Goal: Check status: Check status

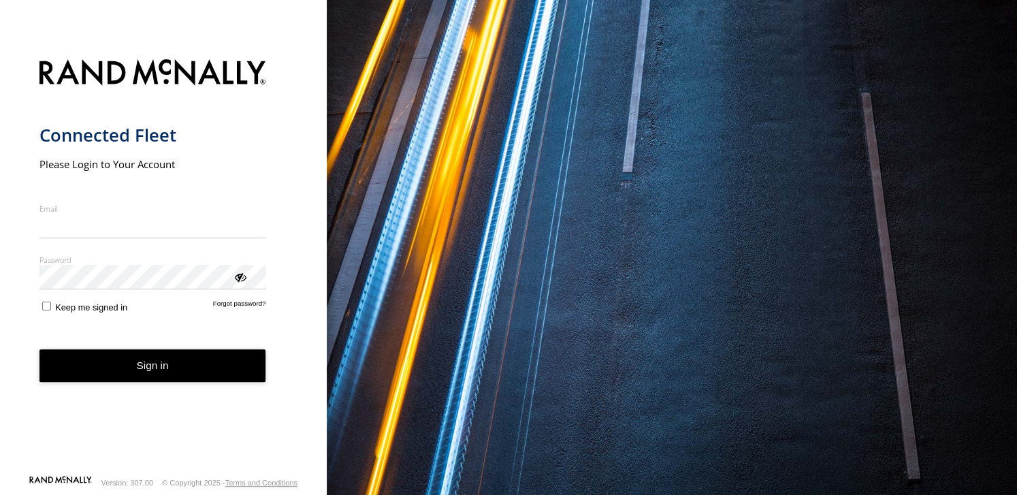
type input "**********"
click at [158, 381] on button "Sign in" at bounding box center [152, 365] width 227 height 33
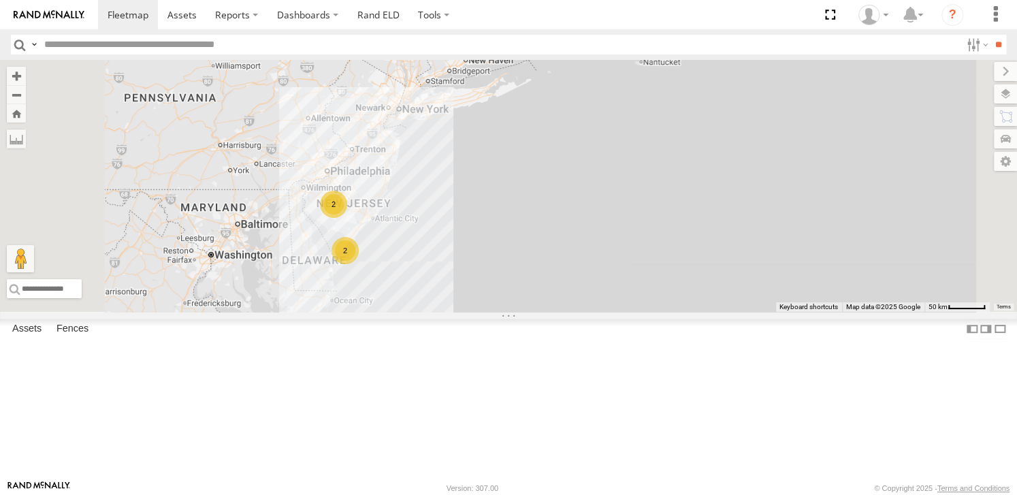
drag, startPoint x: 599, startPoint y: 323, endPoint x: 559, endPoint y: 283, distance: 56.8
click at [559, 283] on div "2 2 2 468332 [PERSON_NAME]" at bounding box center [508, 186] width 1017 height 252
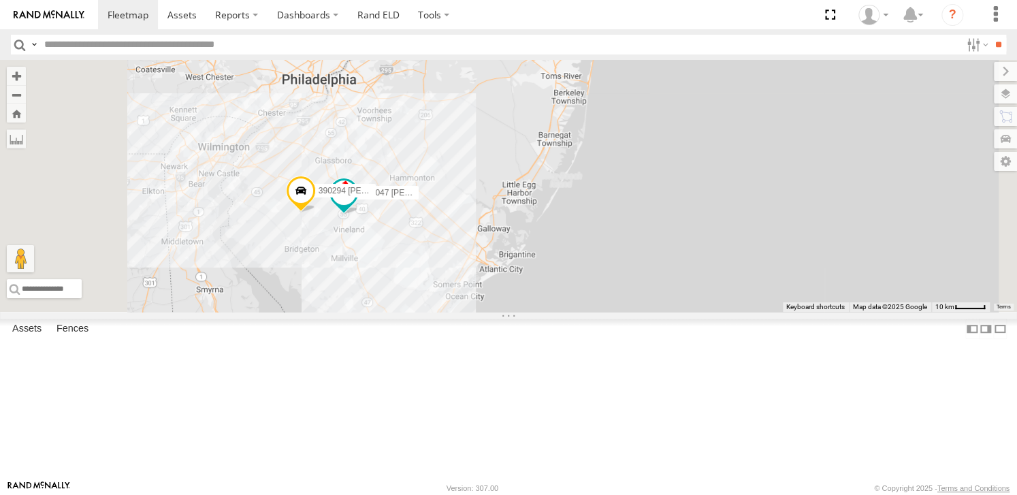
drag, startPoint x: 468, startPoint y: 306, endPoint x: 589, endPoint y: 373, distance: 138.7
click at [589, 312] on div "468332 [PERSON_NAME] 2 245047 [PERSON_NAME] 390294 [PERSON_NAME]" at bounding box center [508, 186] width 1017 height 252
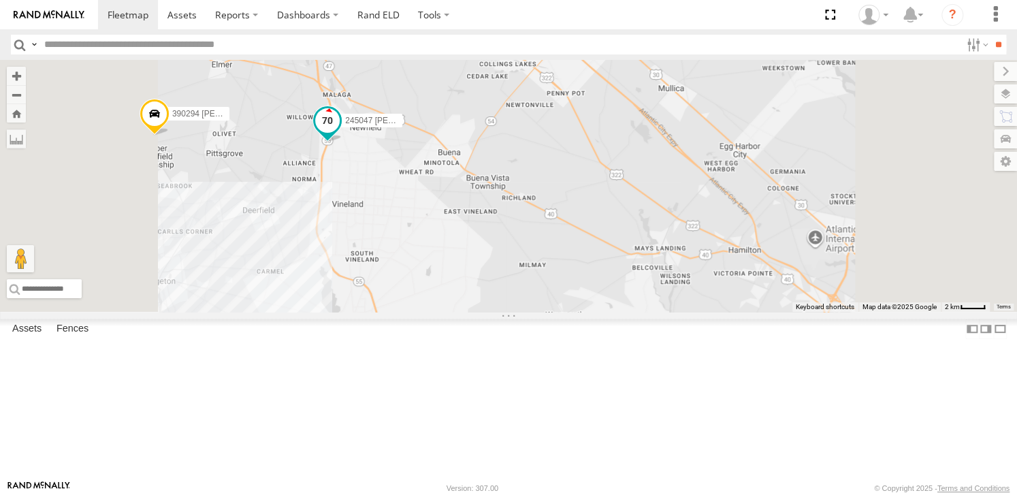
click at [340, 133] on span at bounding box center [327, 120] width 25 height 25
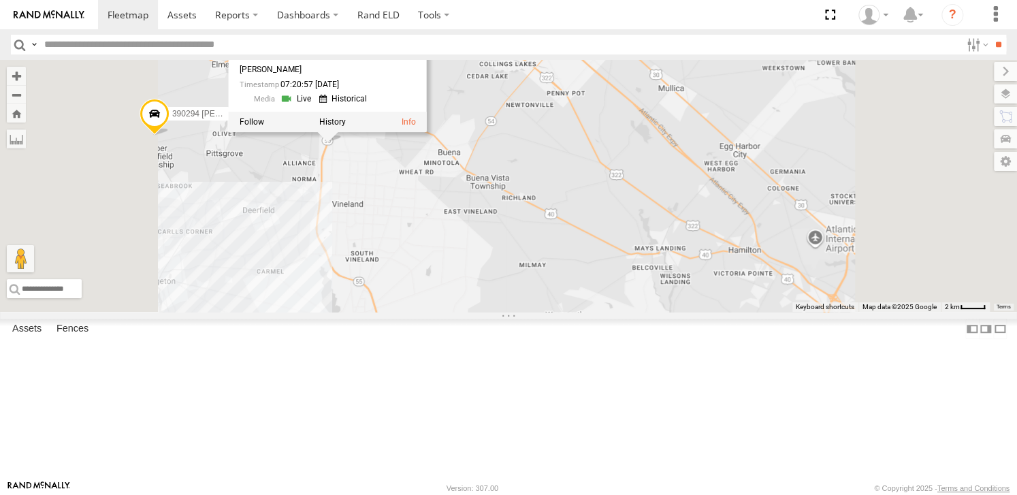
click at [531, 262] on div "468332 [PERSON_NAME] 245047 [PERSON_NAME] 390294 [PERSON_NAME] 245047 [PERSON_N…" at bounding box center [508, 186] width 1017 height 252
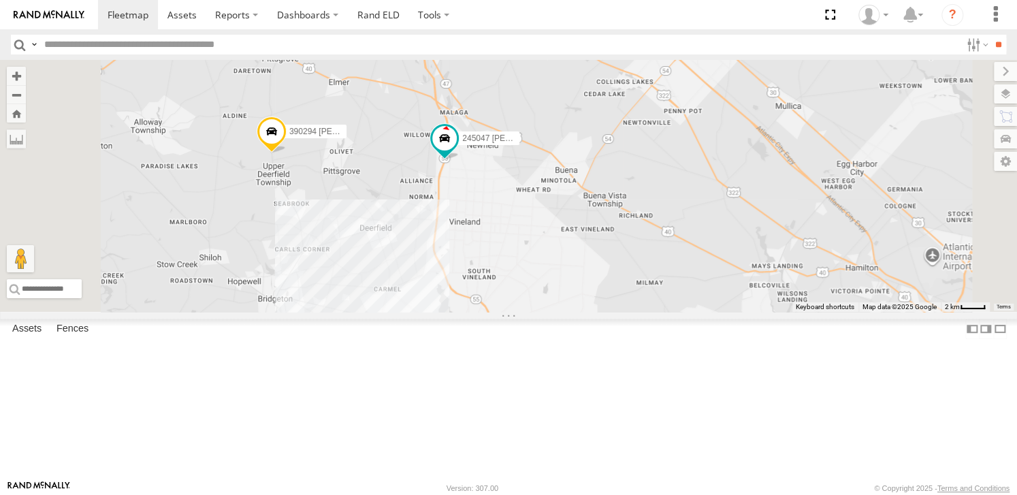
drag, startPoint x: 518, startPoint y: 255, endPoint x: 637, endPoint y: 273, distance: 120.5
click at [637, 273] on div "468332 [PERSON_NAME] 245047 [PERSON_NAME] 390294 [PERSON_NAME]" at bounding box center [508, 186] width 1017 height 252
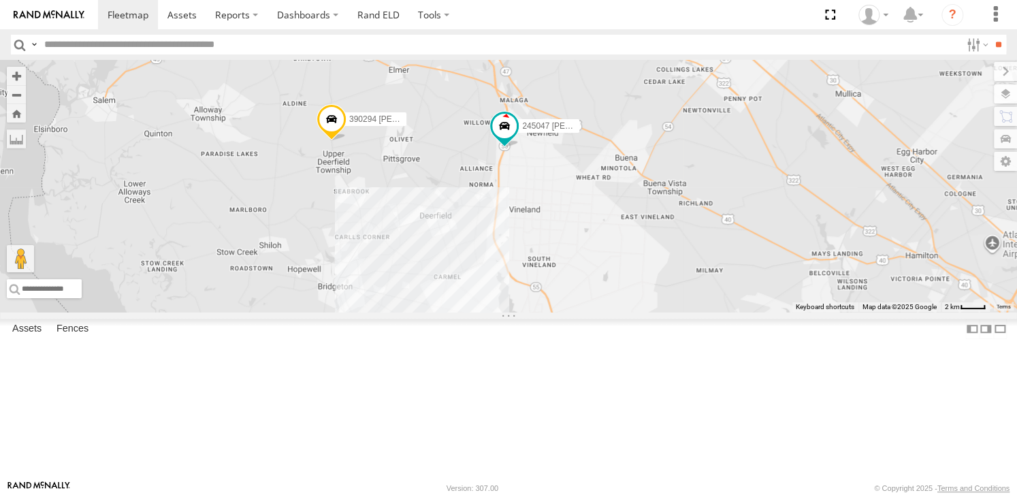
drag, startPoint x: 515, startPoint y: 284, endPoint x: 573, endPoint y: 272, distance: 59.2
click at [573, 272] on div "468332 [PERSON_NAME] 245047 [PERSON_NAME] 390294 [PERSON_NAME]" at bounding box center [508, 186] width 1017 height 252
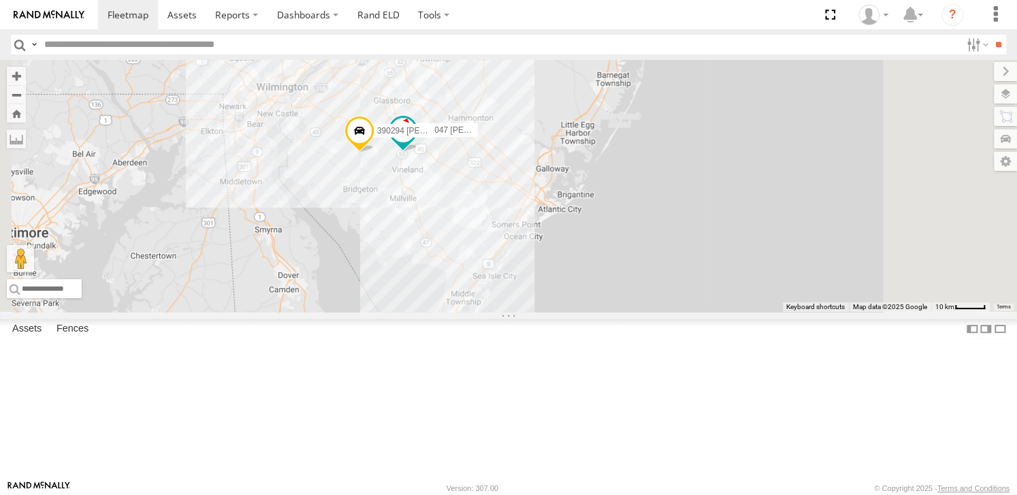
drag, startPoint x: 579, startPoint y: 314, endPoint x: 554, endPoint y: 288, distance: 35.6
click at [554, 288] on div "468332 [PERSON_NAME] 245047 [PERSON_NAME] 390294 [PERSON_NAME] 2" at bounding box center [508, 186] width 1017 height 252
